Goal: Check status: Check status

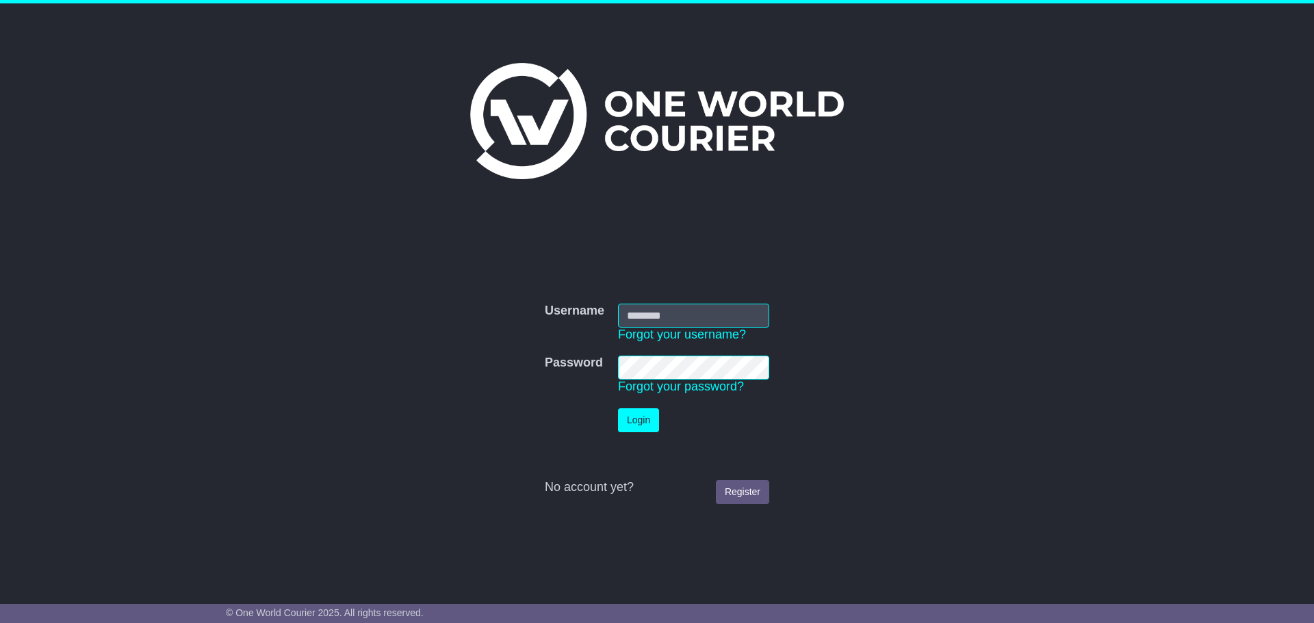
type input "**********"
click at [634, 413] on button "Login" at bounding box center [638, 421] width 41 height 24
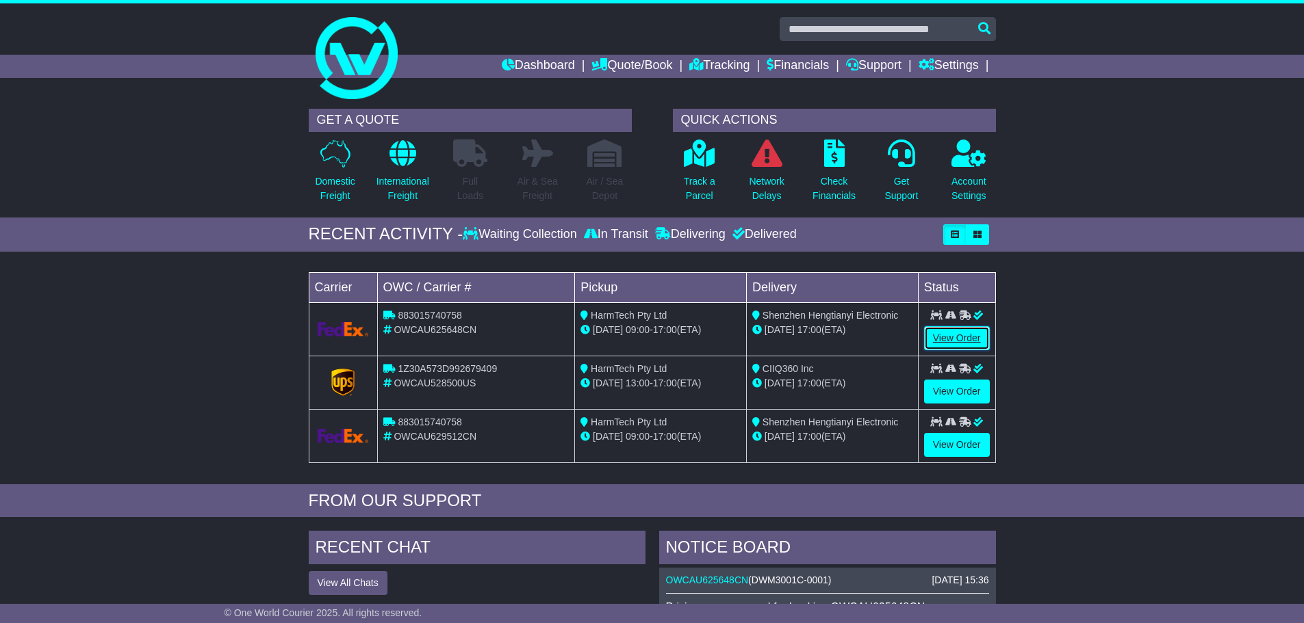
click at [983, 331] on link "View Order" at bounding box center [957, 338] width 66 height 24
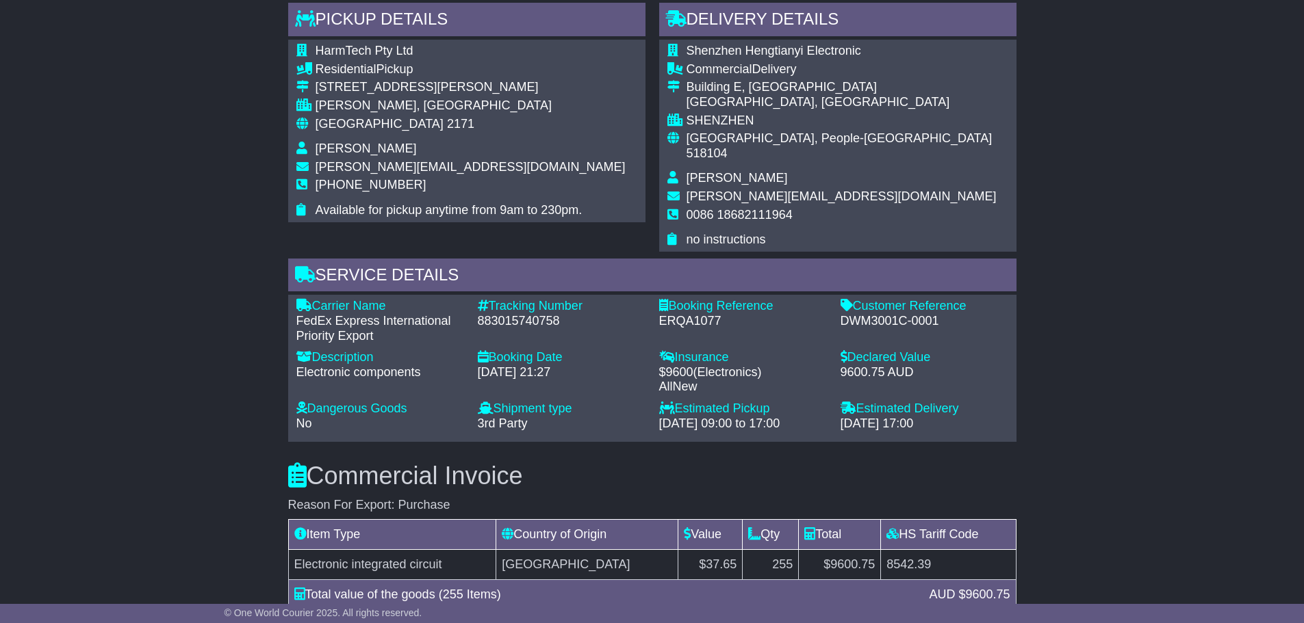
scroll to position [1095, 0]
